Goal: Navigation & Orientation: Go to known website

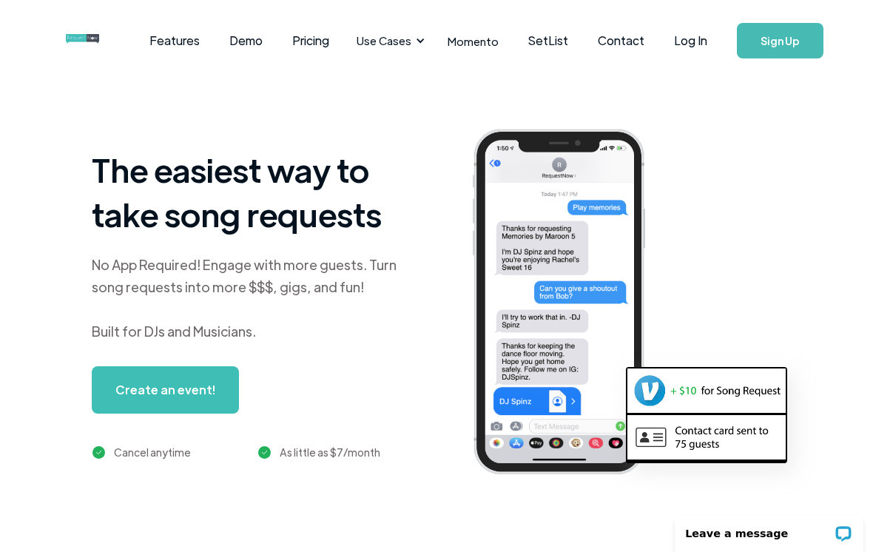
click at [706, 41] on link "Log In" at bounding box center [690, 41] width 63 height 52
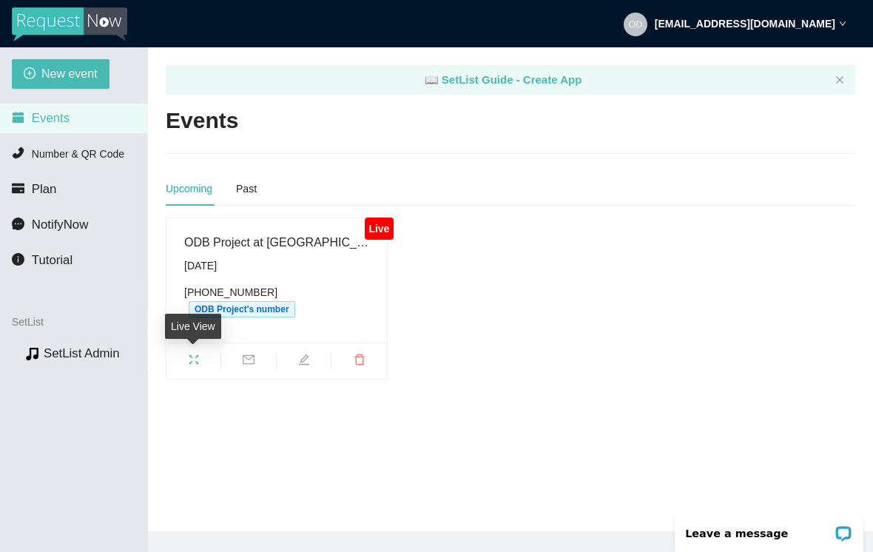
click at [202, 354] on span "fullscreen" at bounding box center [193, 362] width 54 height 16
